Goal: Transaction & Acquisition: Book appointment/travel/reservation

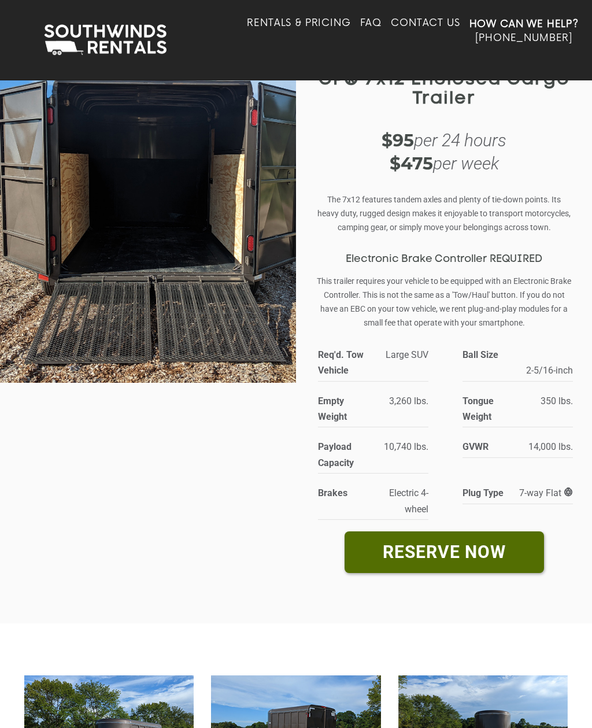
click at [309, 23] on link "Rentals & Pricing" at bounding box center [298, 30] width 103 height 27
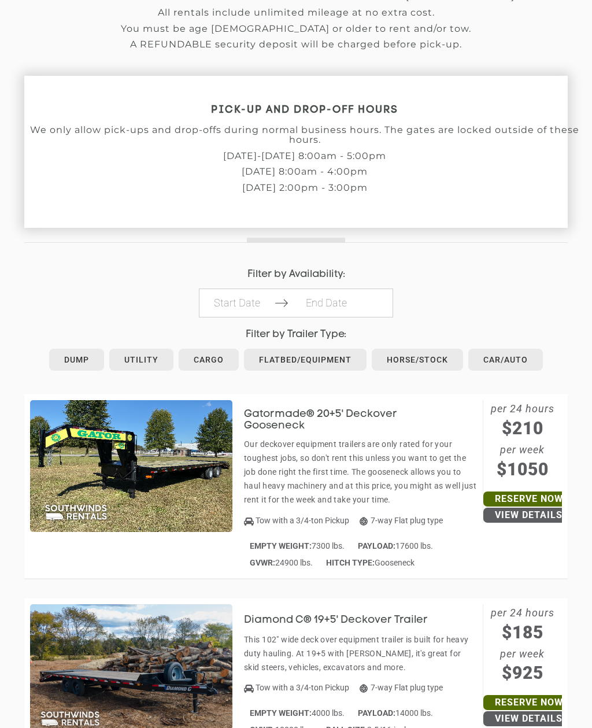
scroll to position [360, 0]
click at [243, 303] on body "Toggle navigation How Can We Help? Click here to call (615) 288-5050 Rentals & …" at bounding box center [296, 4] width 592 height 728
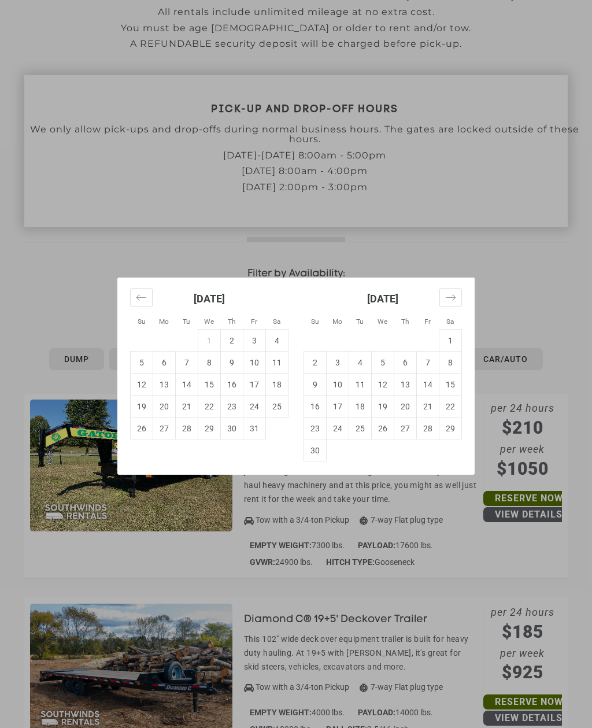
click at [279, 395] on td "18" at bounding box center [277, 384] width 23 height 22
type input "2025-10-18"
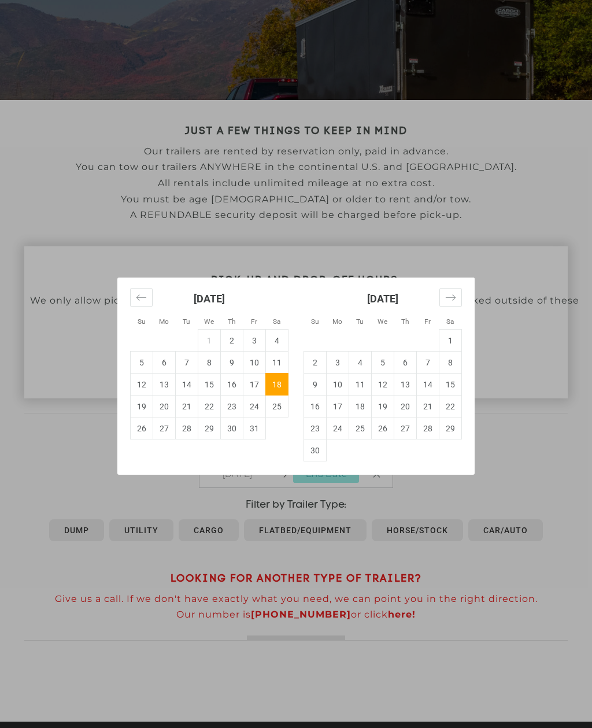
click at [169, 439] on td "27" at bounding box center [164, 428] width 23 height 22
type input "2025-10-27"
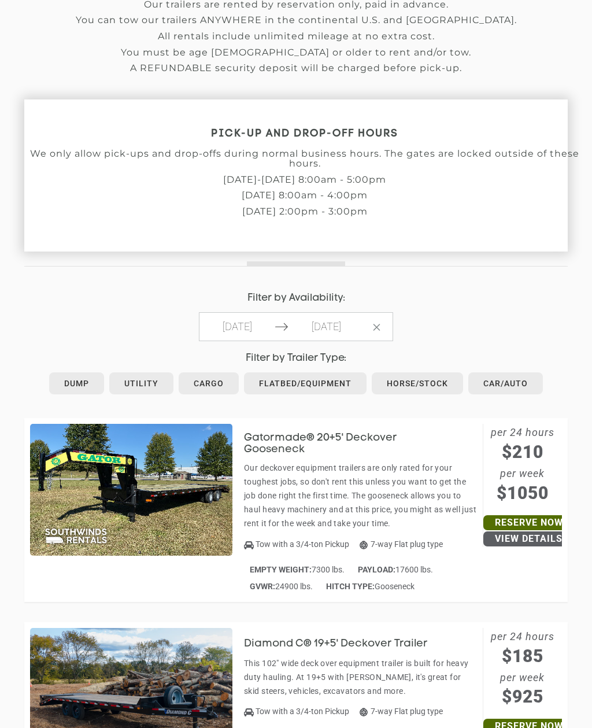
scroll to position [338, 0]
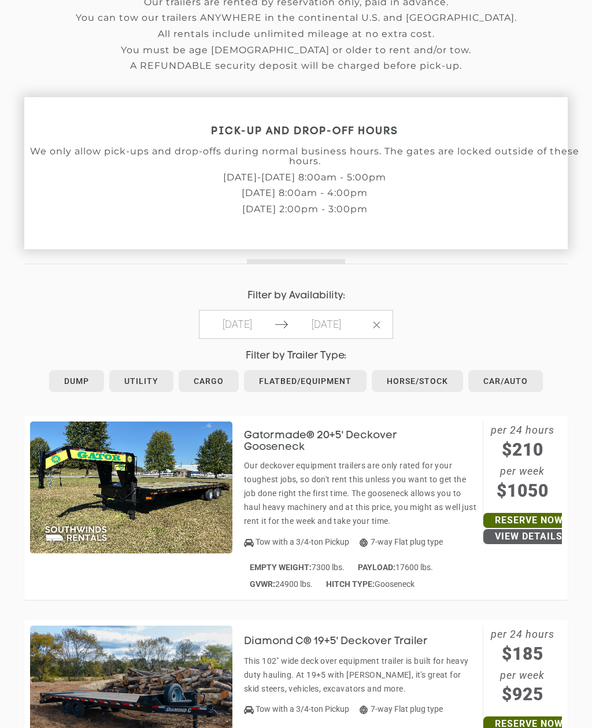
click at [214, 382] on link "Cargo" at bounding box center [209, 381] width 60 height 22
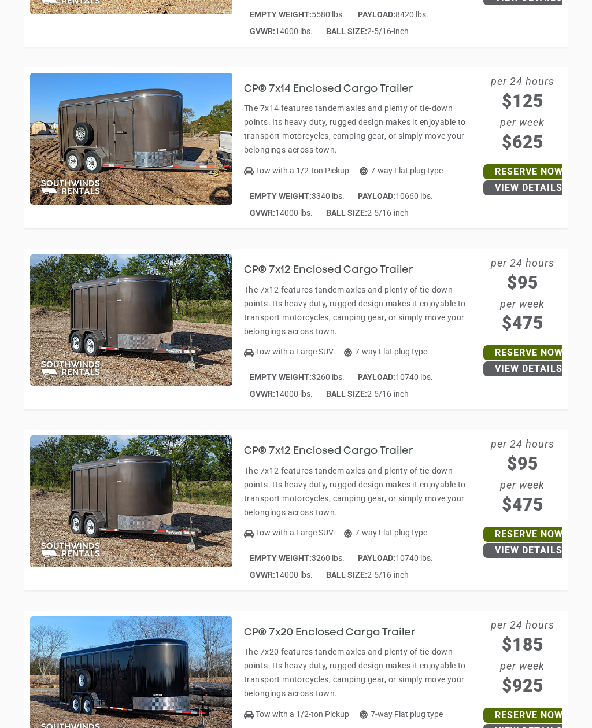
scroll to position [1234, 0]
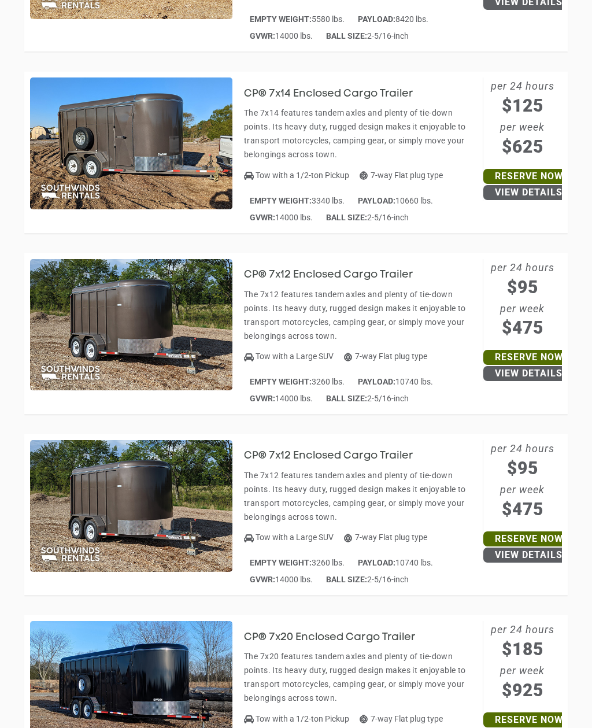
click at [188, 340] on img at bounding box center [131, 326] width 202 height 132
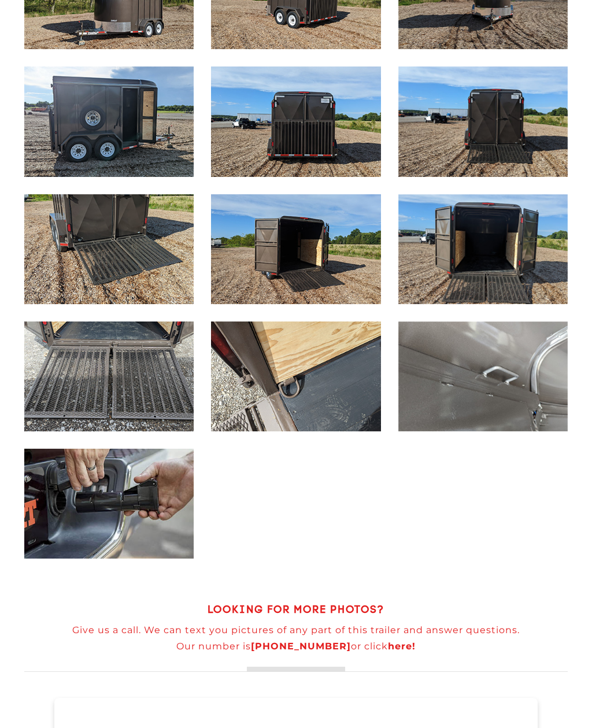
scroll to position [745, 0]
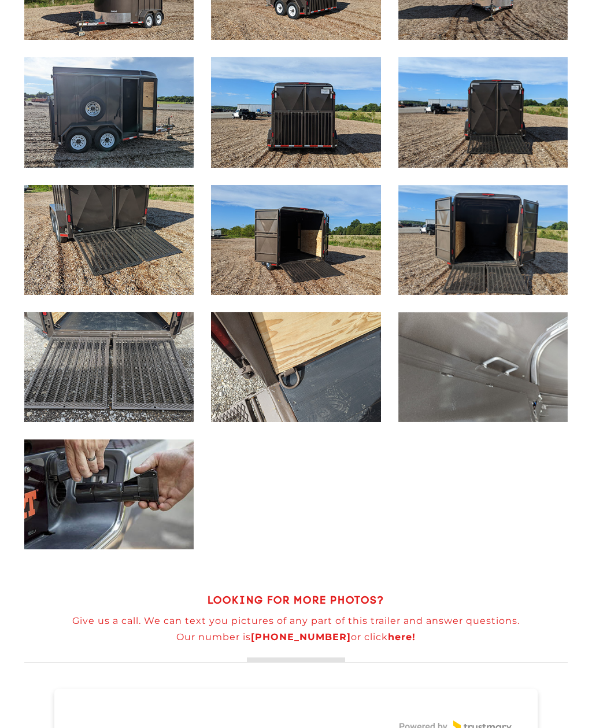
click at [332, 136] on span "Exterior View CP® 7x12 Enclosed Cargo Trailer" at bounding box center [295, 112] width 169 height 110
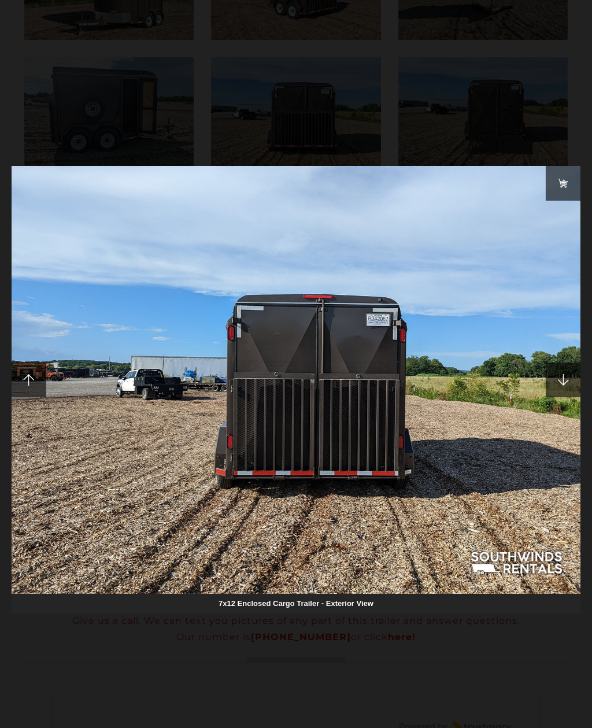
click at [24, 378] on span at bounding box center [29, 379] width 35 height 35
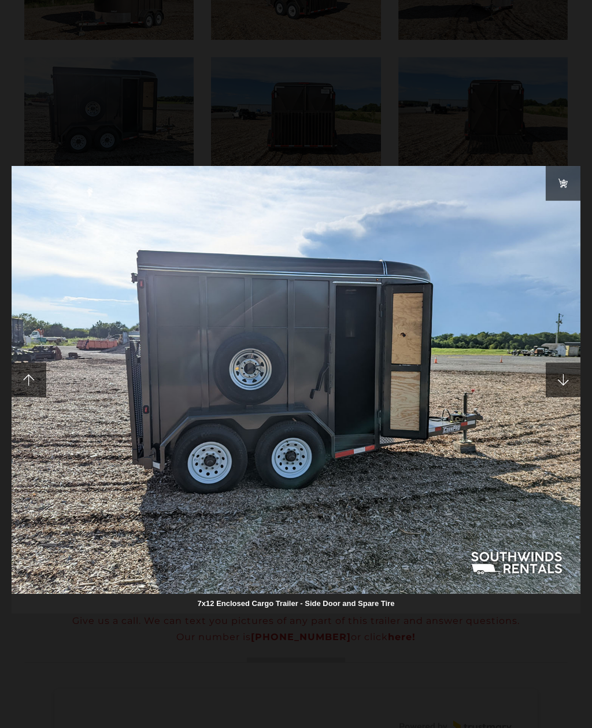
click at [28, 391] on span at bounding box center [29, 379] width 35 height 35
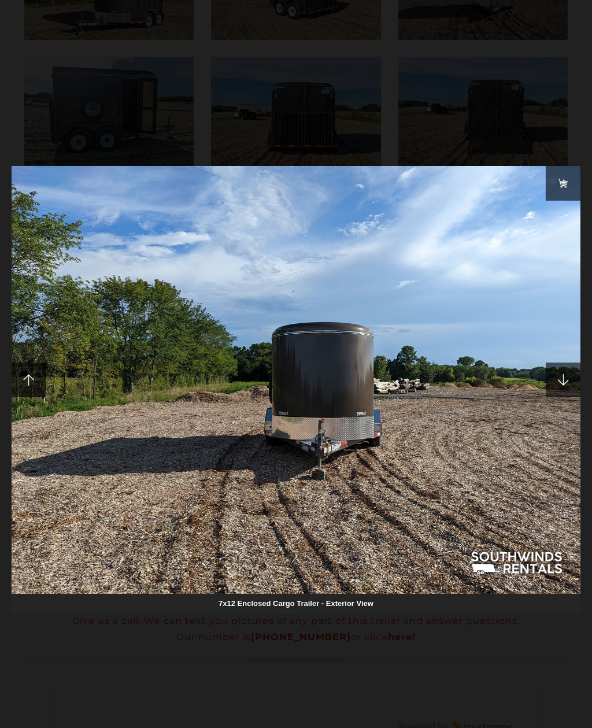
click at [21, 384] on span at bounding box center [29, 379] width 35 height 35
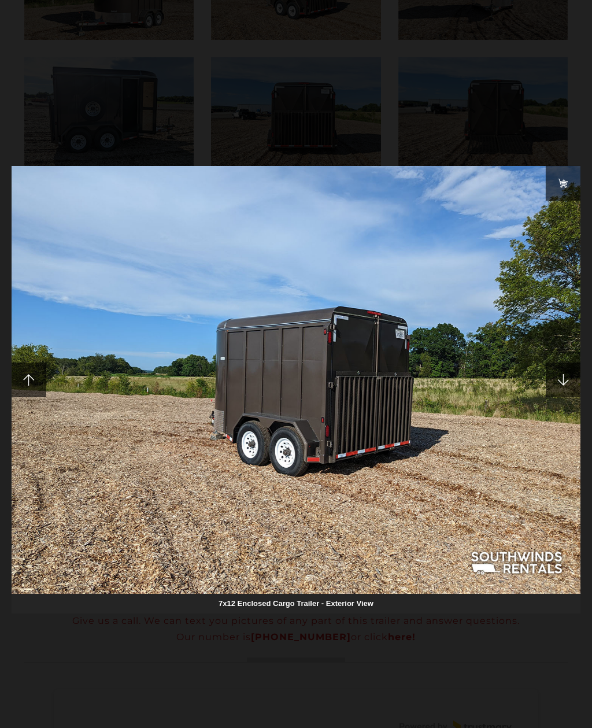
click at [563, 136] on div at bounding box center [296, 364] width 592 height 728
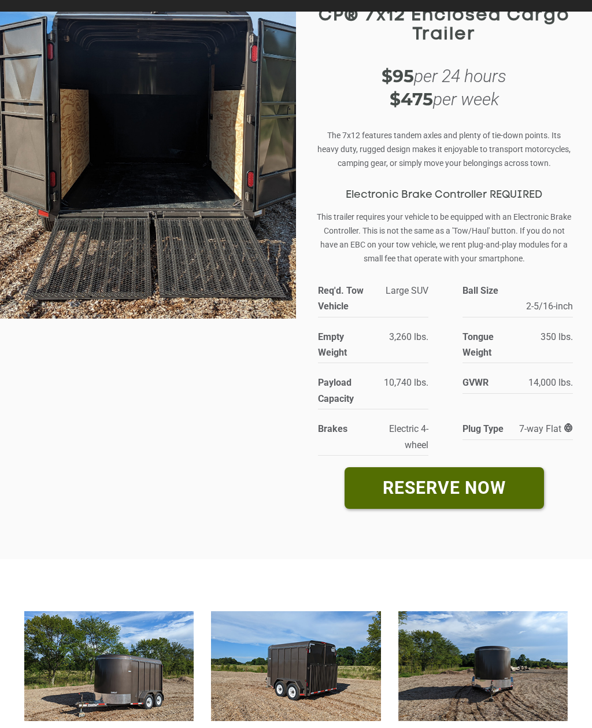
scroll to position [0, 0]
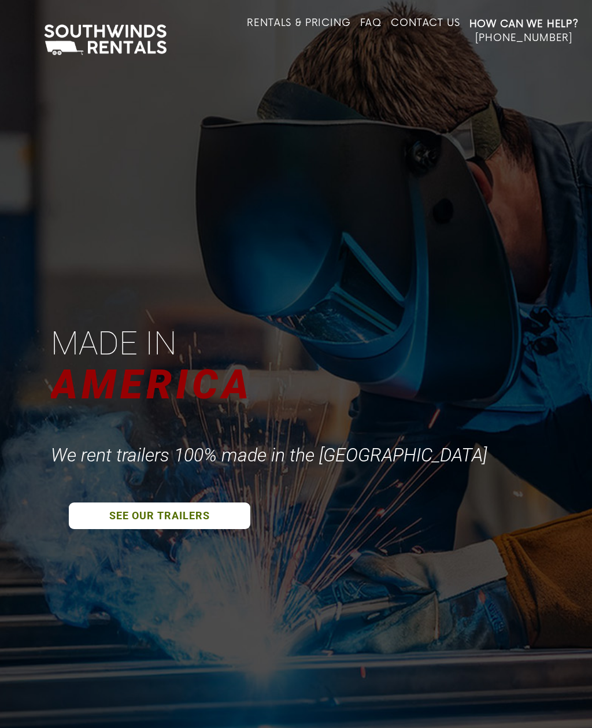
click at [369, 21] on link "FAQ" at bounding box center [371, 30] width 22 height 27
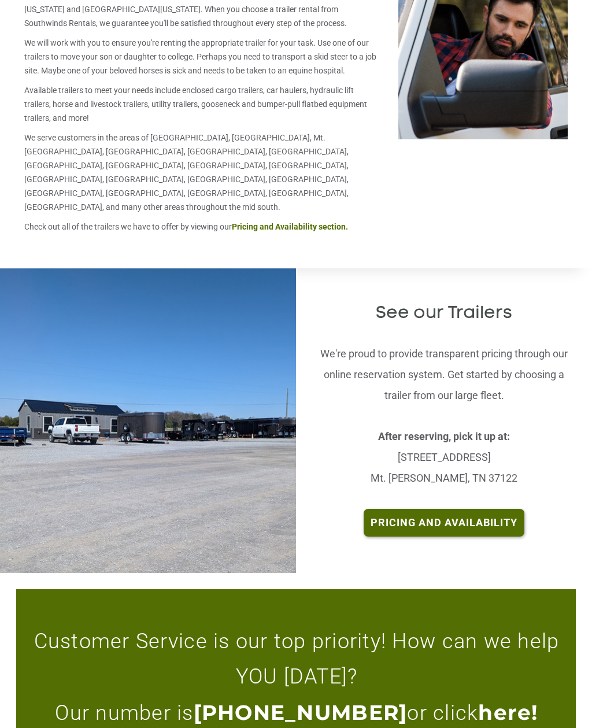
scroll to position [2373, 0]
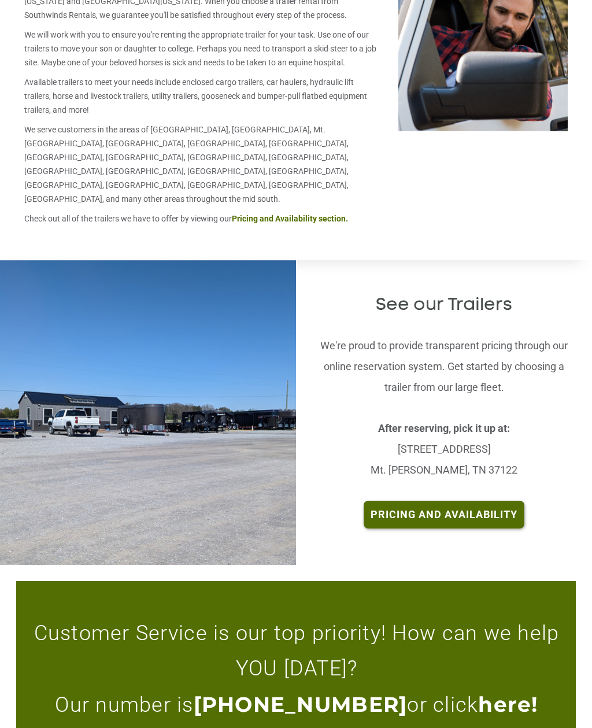
click at [452, 418] on p "After reserving, pick it up at: 8162 Stewarts Ferry Pike Mt. Juliet, TN 37122" at bounding box center [443, 449] width 261 height 62
click at [231, 414] on img at bounding box center [148, 412] width 467 height 305
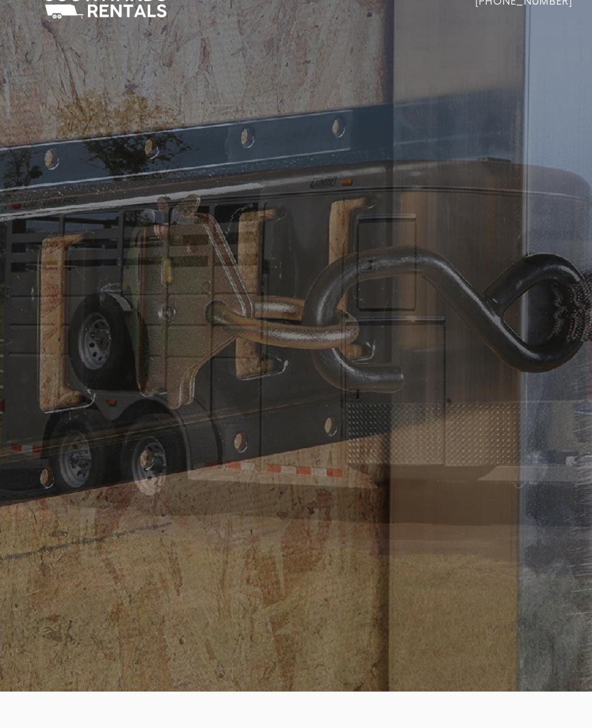
scroll to position [0, 0]
